Goal: Communication & Community: Answer question/provide support

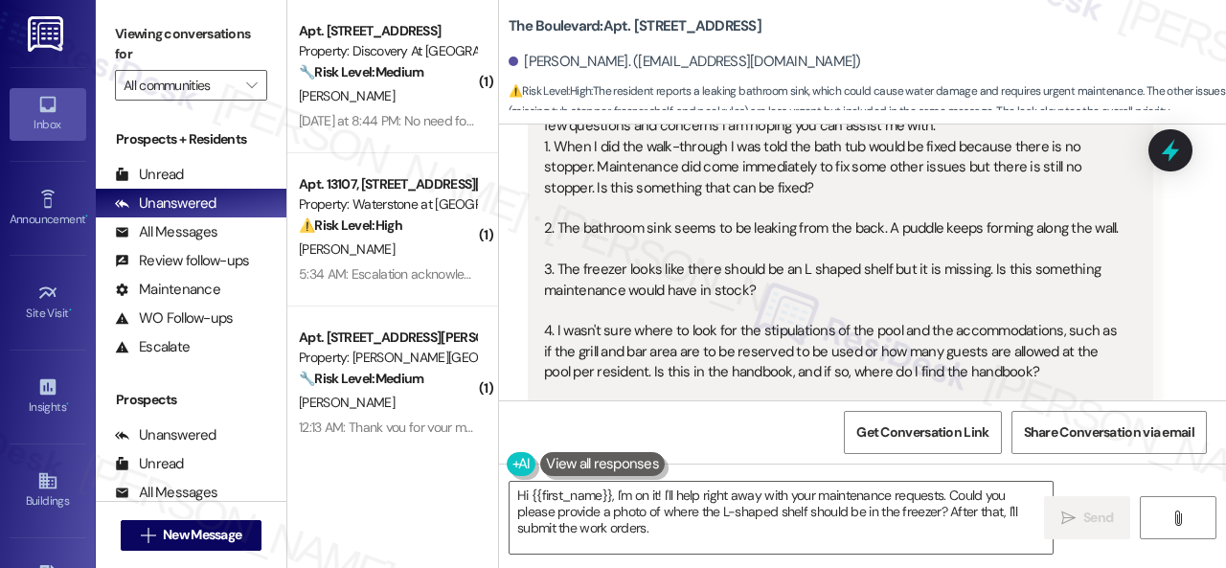
scroll to position [356, 0]
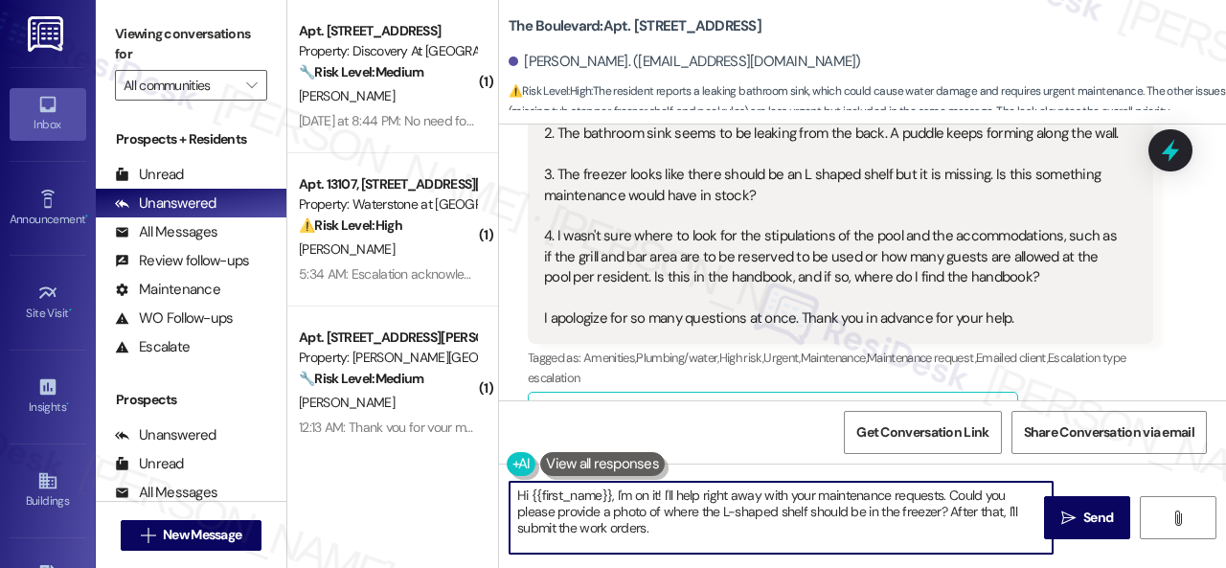
drag, startPoint x: 671, startPoint y: 534, endPoint x: 413, endPoint y: 445, distance: 272.4
click at [413, 445] on div "( 1 ) Apt. 822, 150 Northpark Plaza Drive Property: Discovery At Kingwood 🔧 Ris…" at bounding box center [756, 284] width 939 height 568
paste textarea "ey, I have an update on your concern. The site team has stated that there is a …"
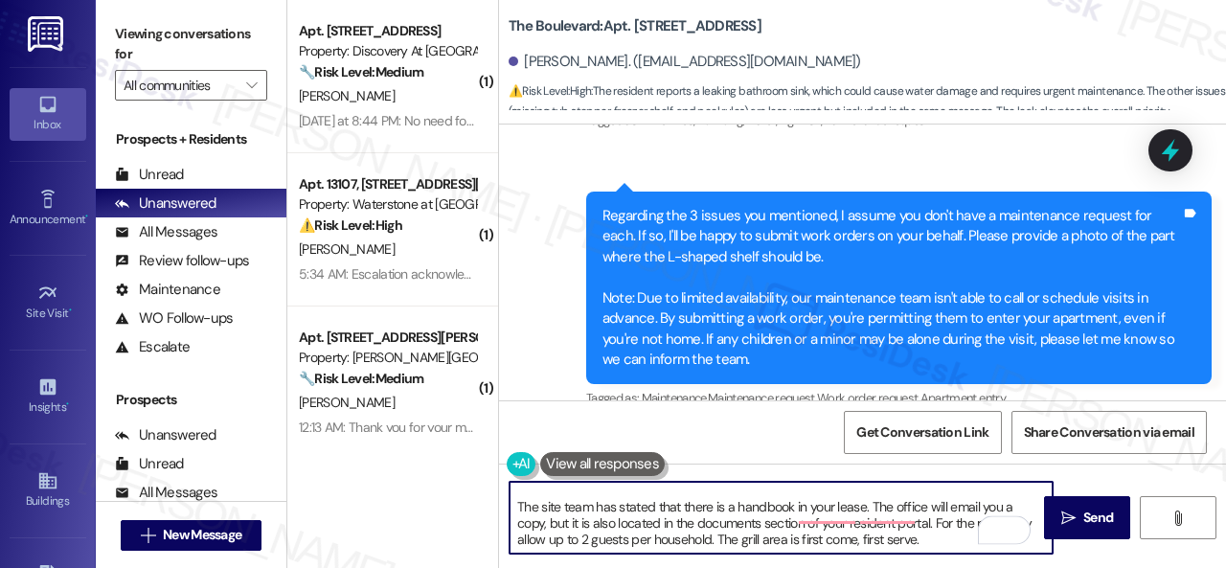
scroll to position [48, 0]
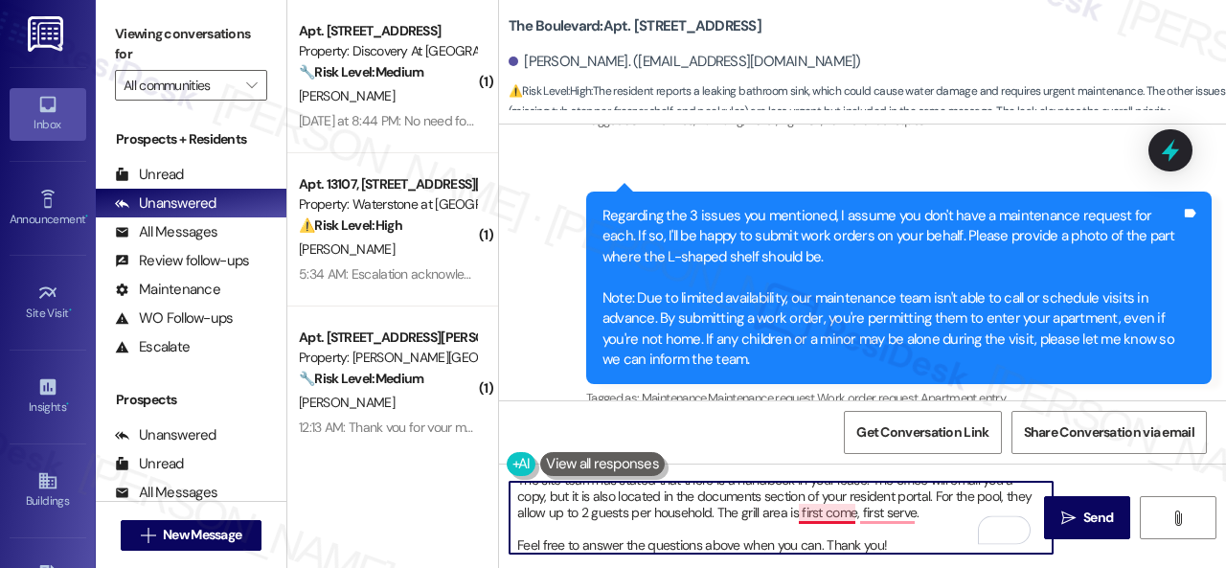
click at [821, 507] on textarea "Hey, I have an update on your concern. The site team has stated that there is a…" at bounding box center [781, 518] width 543 height 72
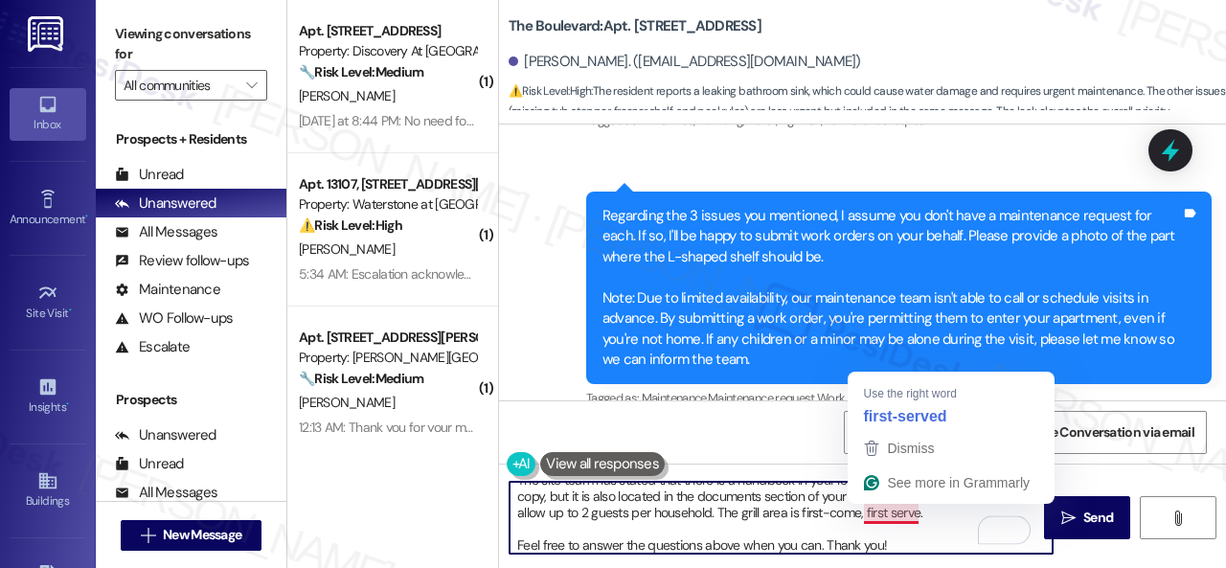
click at [879, 517] on textarea "Hey, I have an update on your concern. The site team has stated that there is a…" at bounding box center [781, 518] width 543 height 72
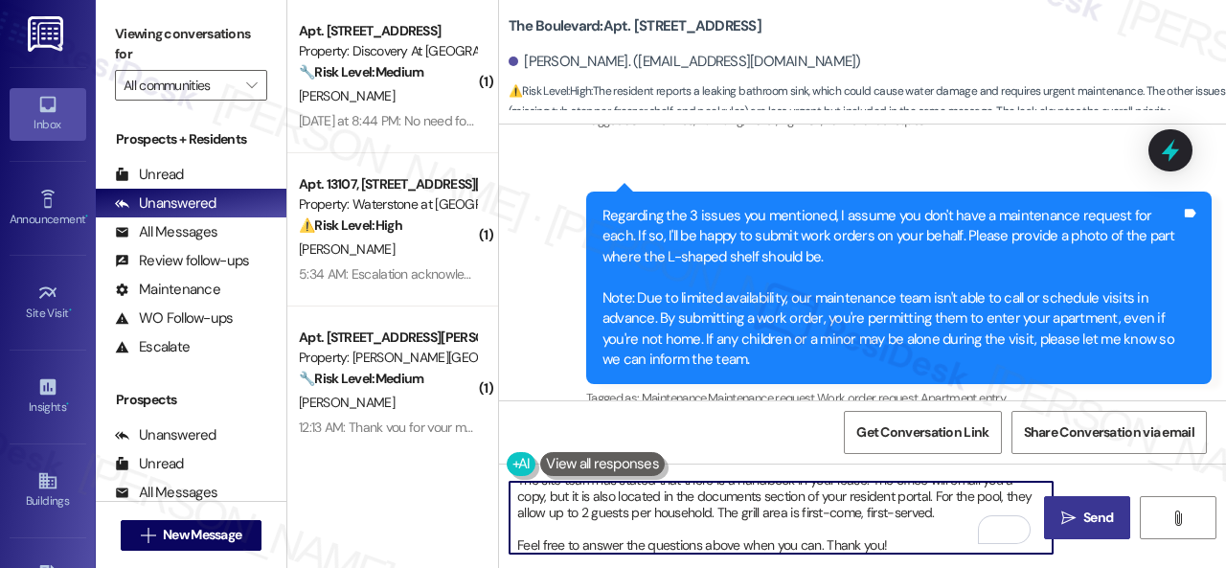
type textarea "Hey, I have an update on your concern. The site team has stated that there is a…"
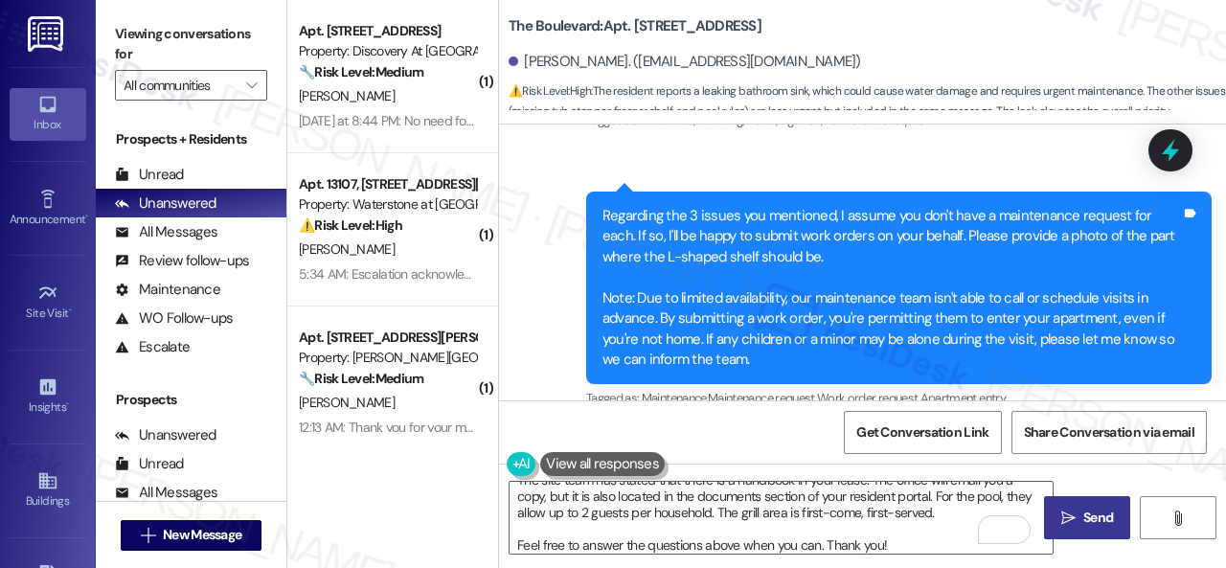
click at [1061, 516] on icon "" at bounding box center [1068, 518] width 14 height 15
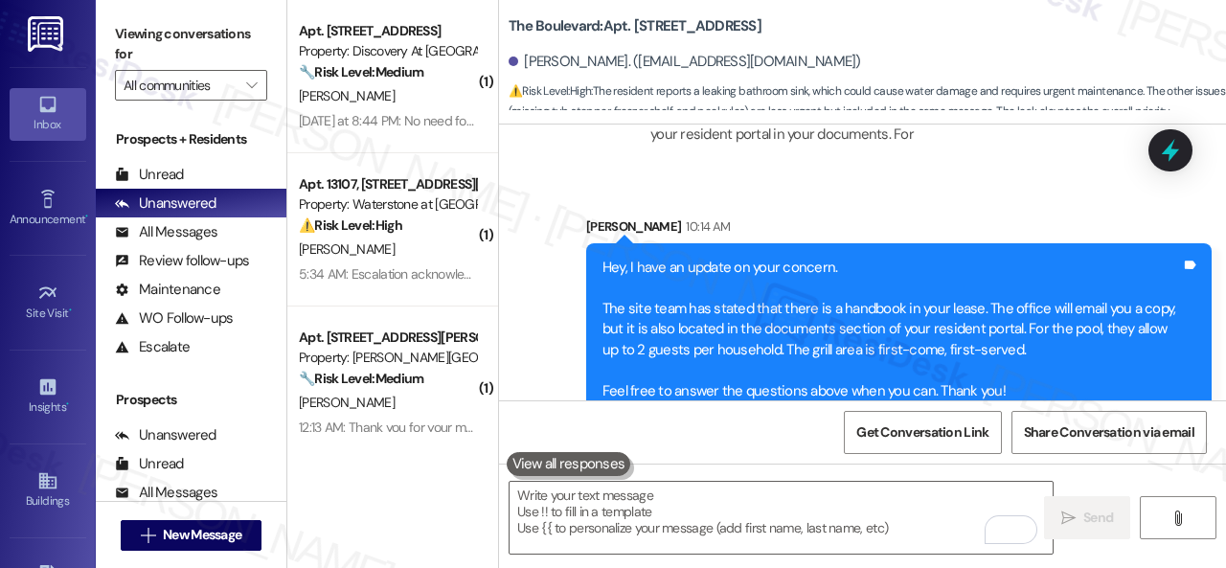
scroll to position [2337, 0]
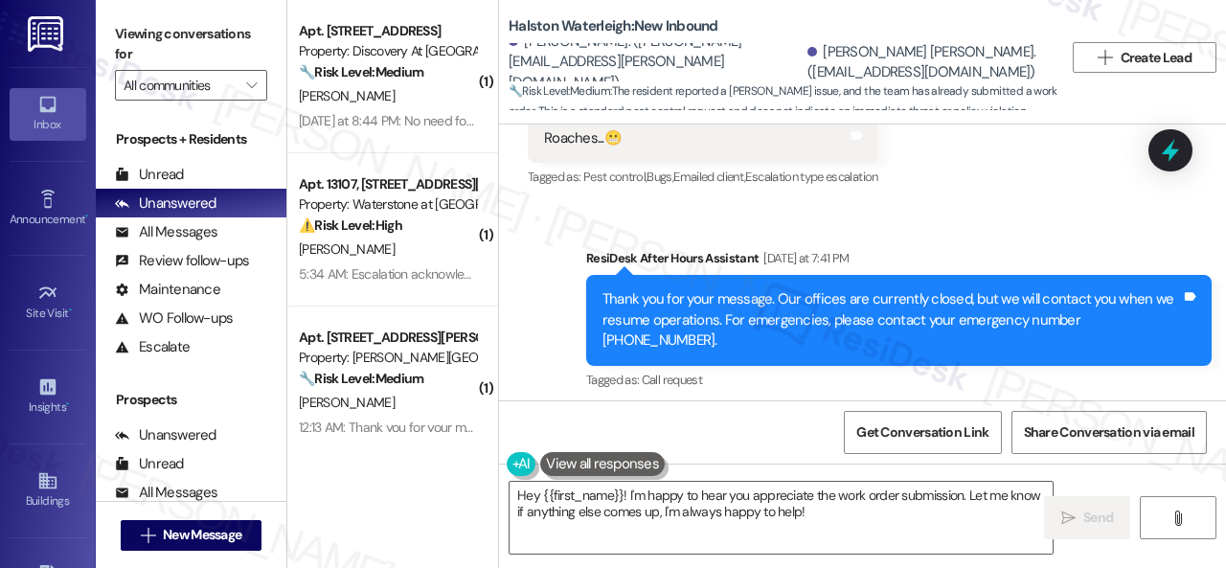
scroll to position [72630, 0]
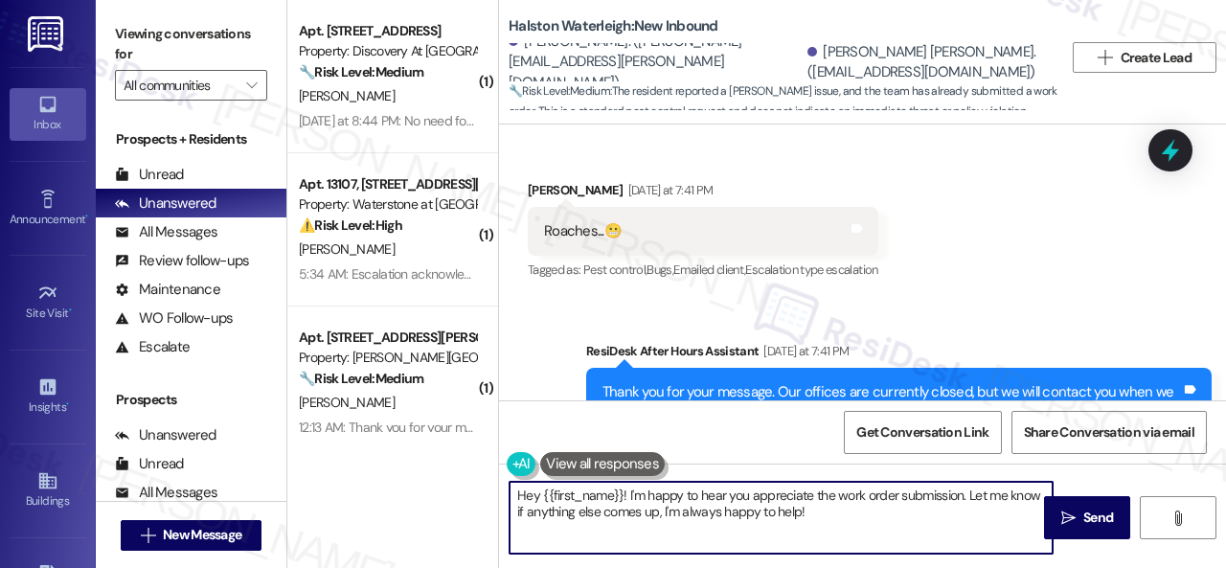
drag, startPoint x: 539, startPoint y: 498, endPoint x: 901, endPoint y: 521, distance: 361.9
click at [901, 521] on textarea "Hey {{first_name}}! I'm happy to hear you appreciate the work order submission.…" at bounding box center [781, 518] width 543 height 72
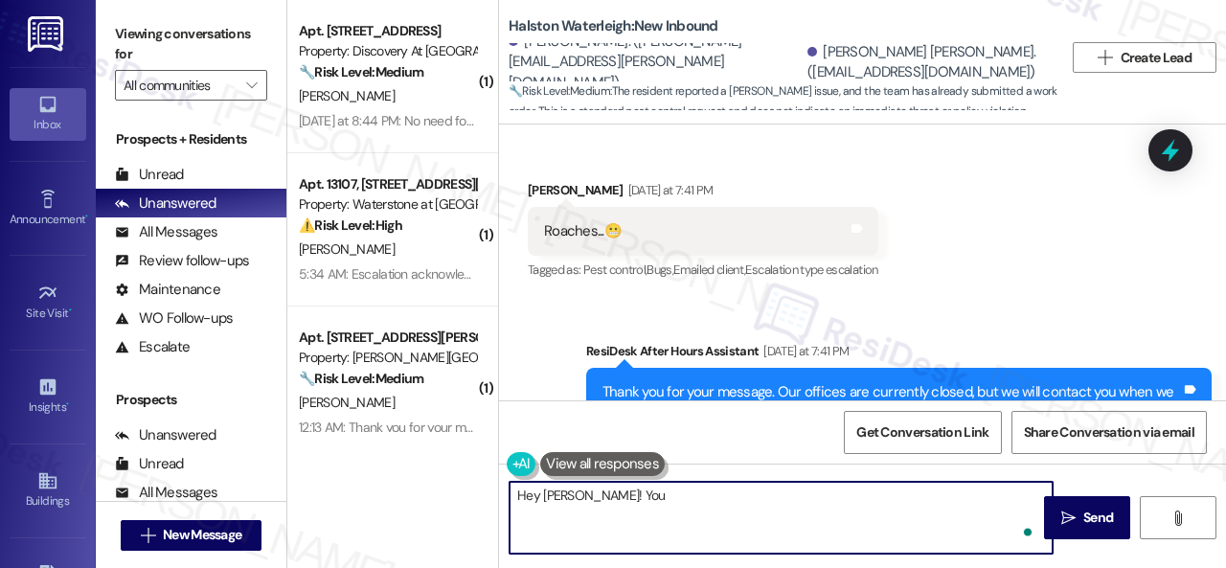
paste textarea "have been added to the pest control list for [DATE] service with [PERSON_NAME]."
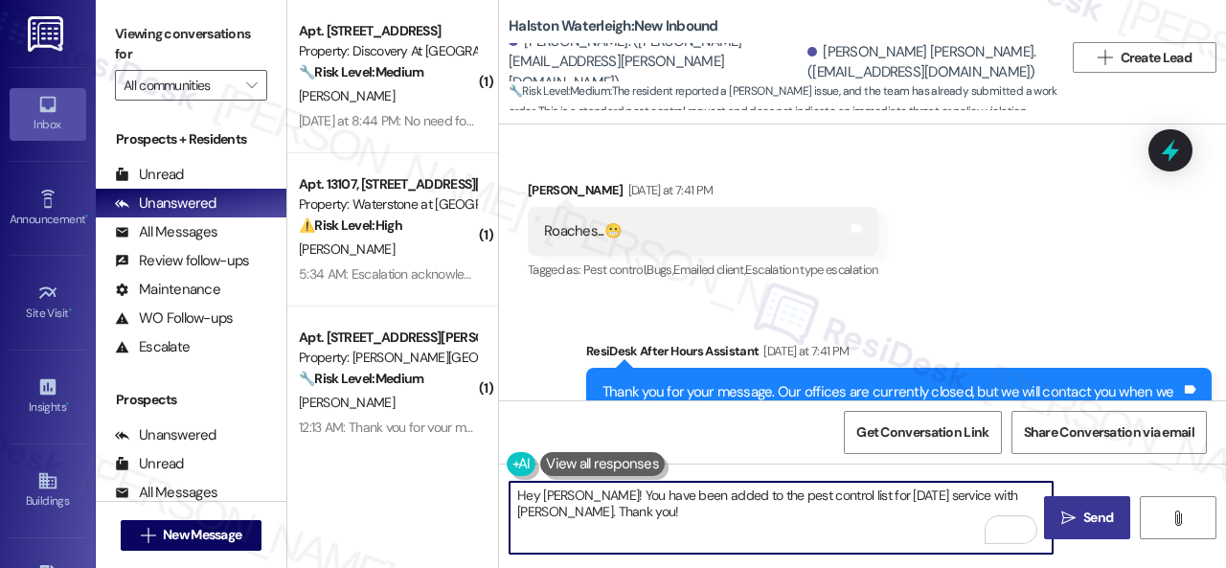
type textarea "Hey [PERSON_NAME]! You have been added to the pest control list for [DATE] serv…"
click at [1090, 517] on span "Send" at bounding box center [1098, 518] width 30 height 20
